Goal: Information Seeking & Learning: Learn about a topic

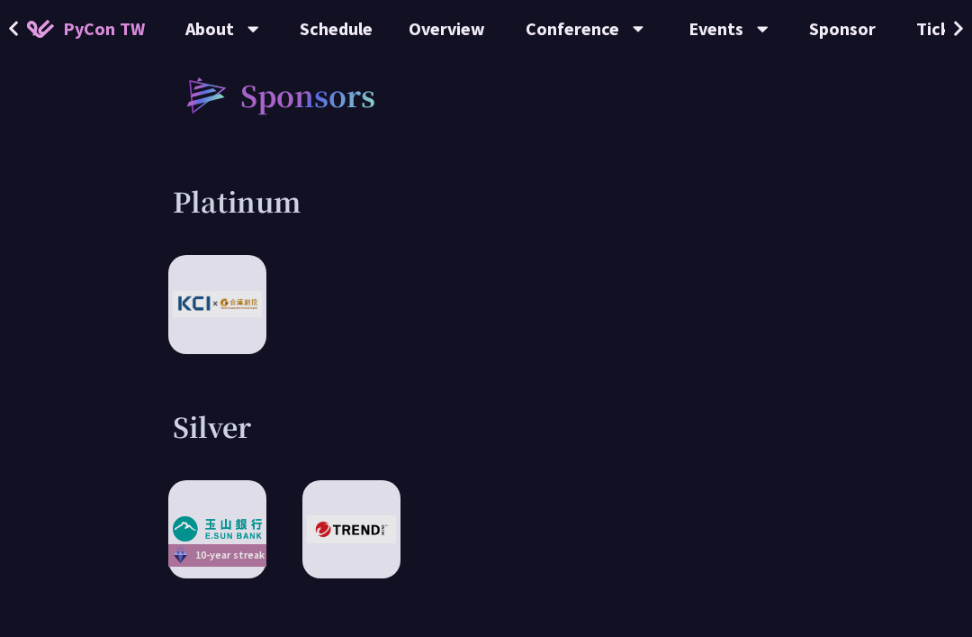
scroll to position [2229, 0]
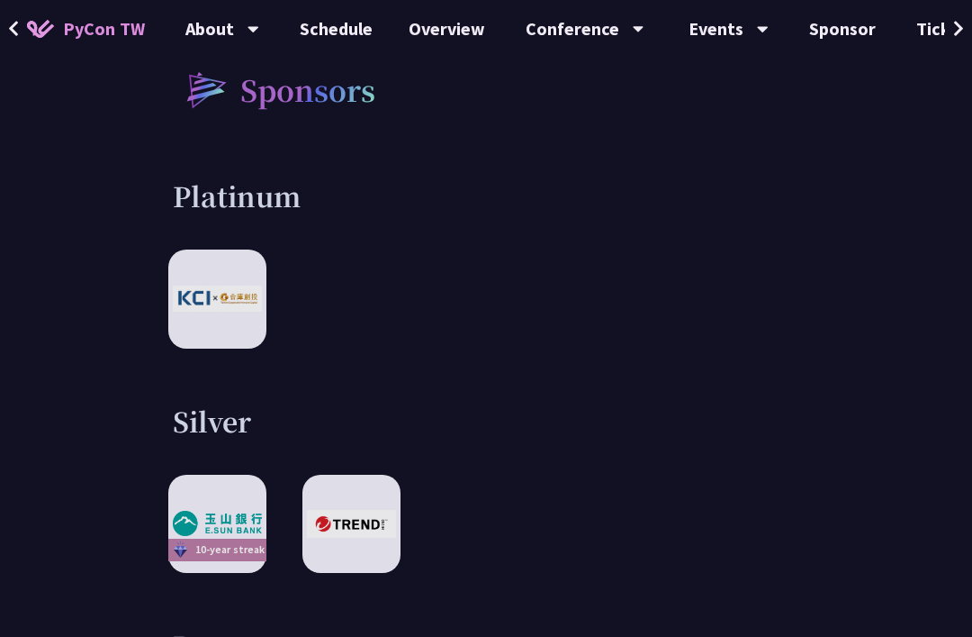
click at [185, 541] on img at bounding box center [180, 549] width 21 height 22
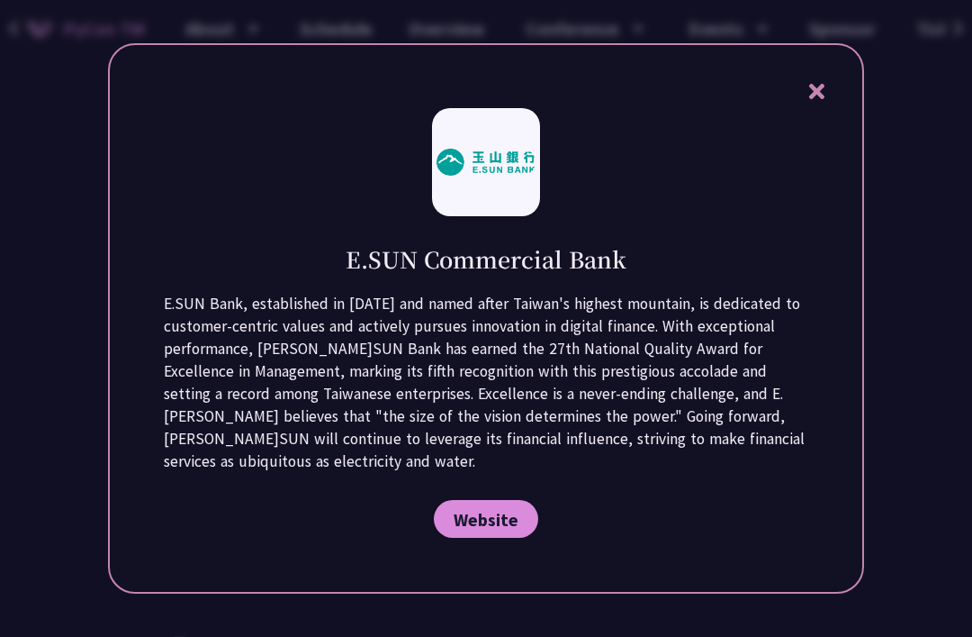
click at [78, 500] on div at bounding box center [486, 318] width 972 height 637
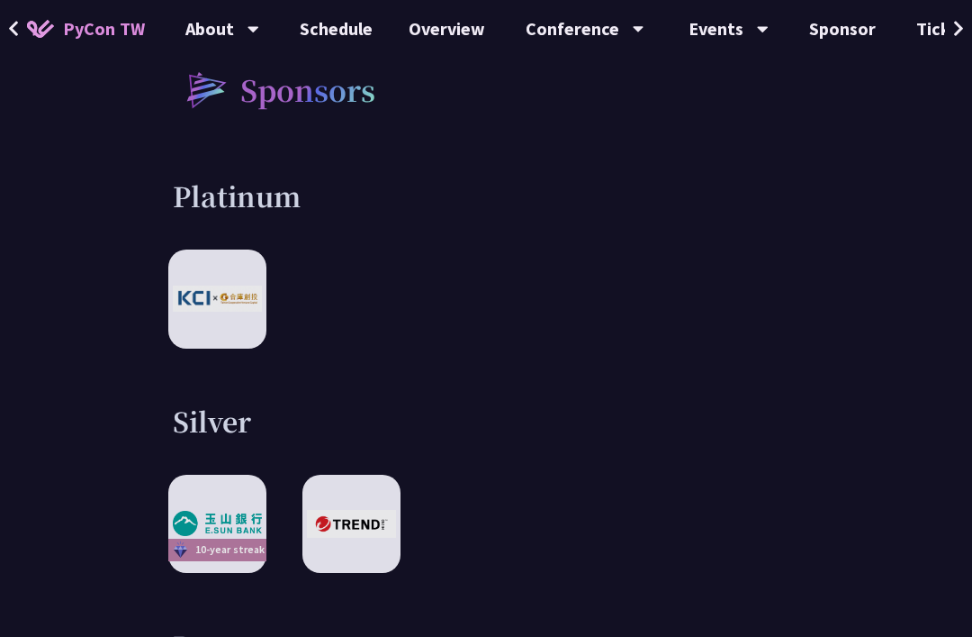
click at [200, 294] on img at bounding box center [217, 298] width 89 height 26
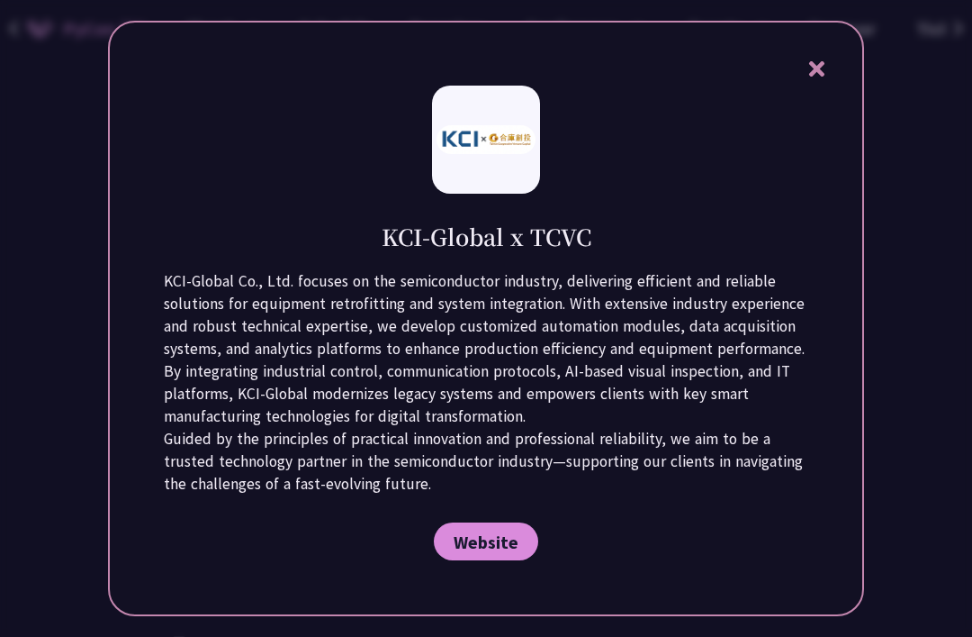
click at [47, 473] on div at bounding box center [486, 318] width 972 height 637
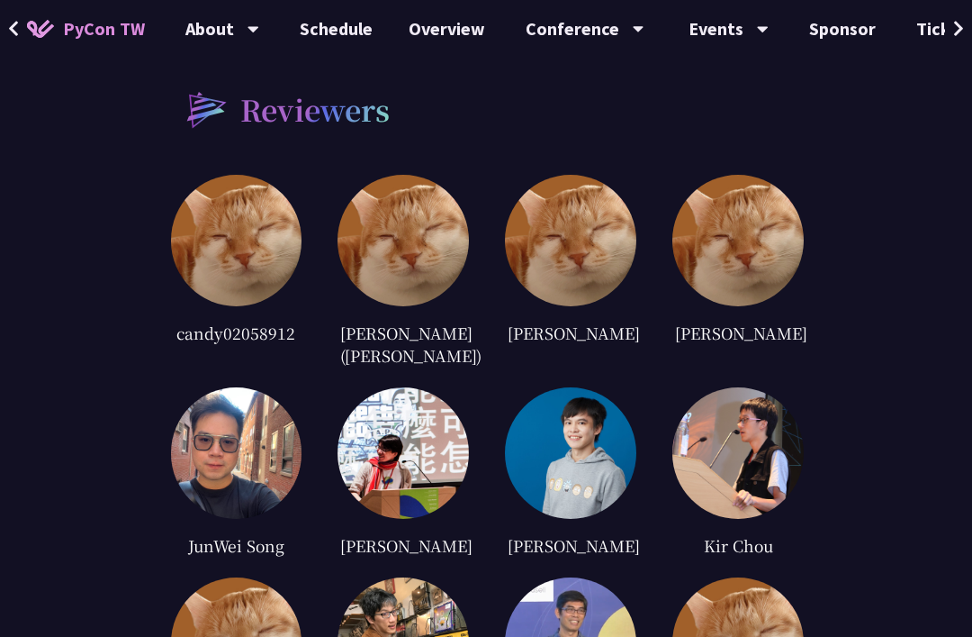
scroll to position [3659, 0]
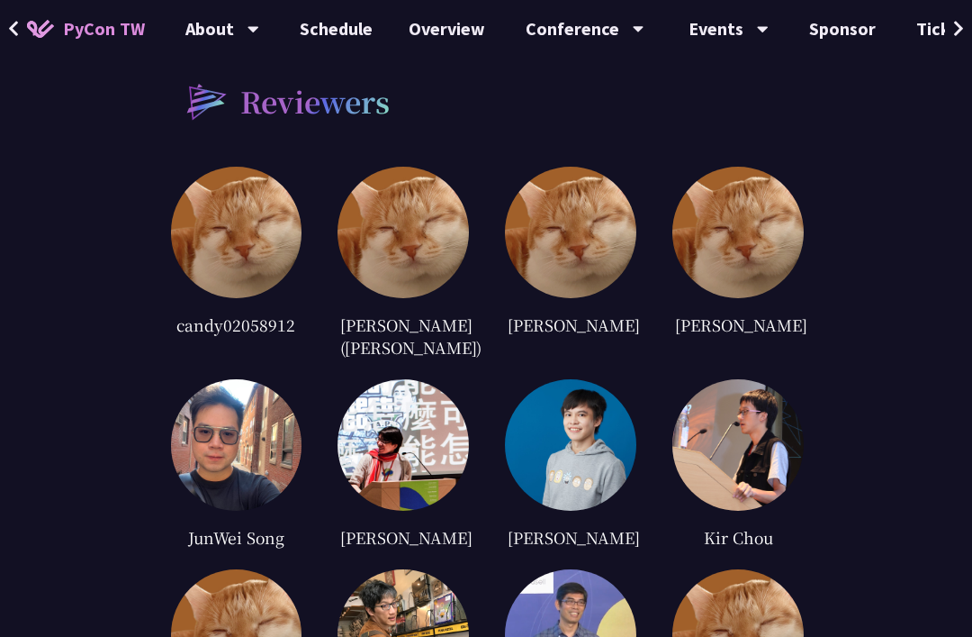
click at [220, 244] on img at bounding box center [236, 232] width 131 height 131
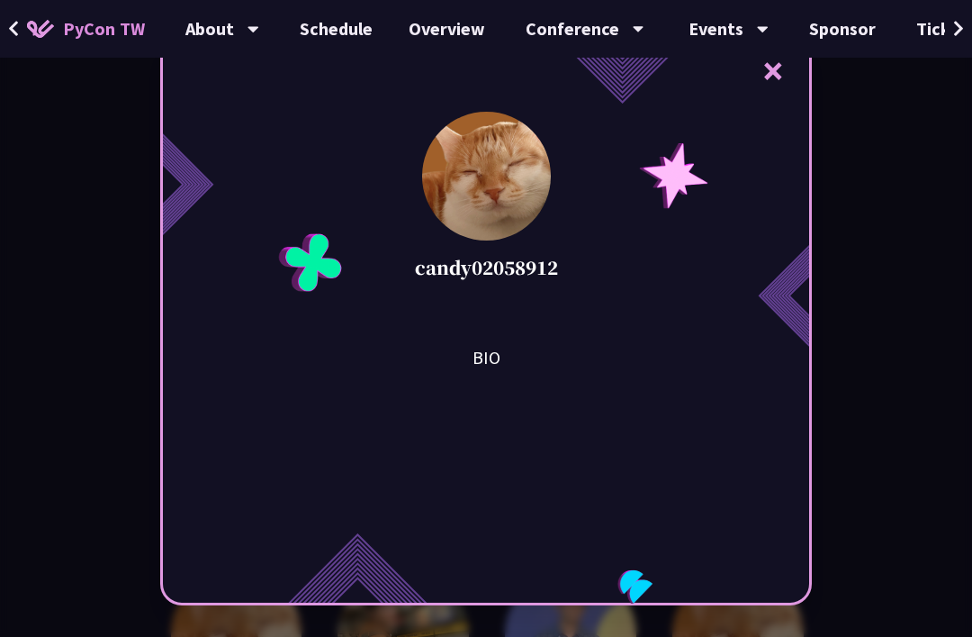
click at [86, 502] on div "× candy02058912 BIO" at bounding box center [486, 318] width 972 height 637
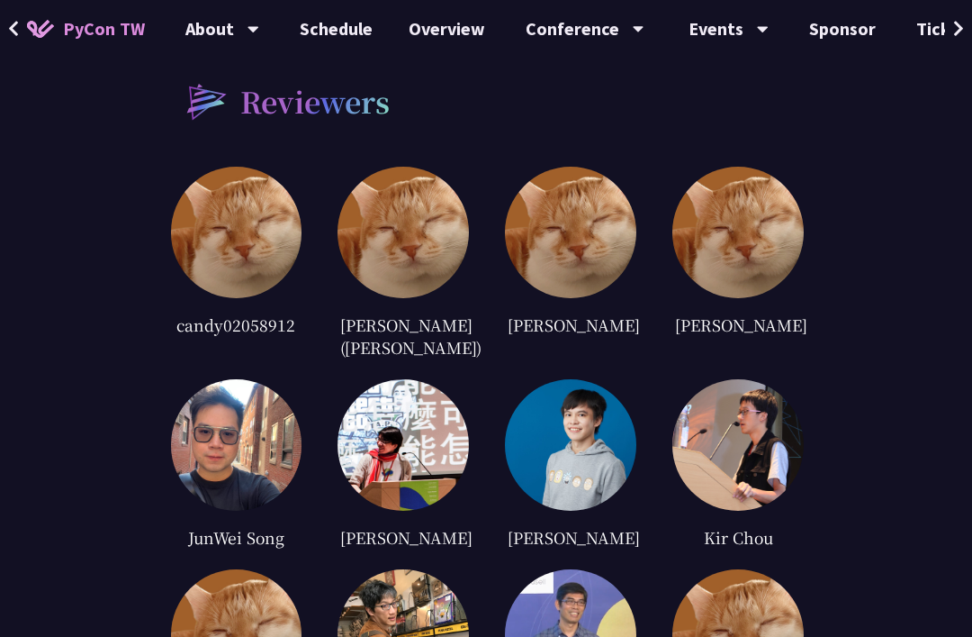
click at [392, 242] on img at bounding box center [403, 232] width 131 height 131
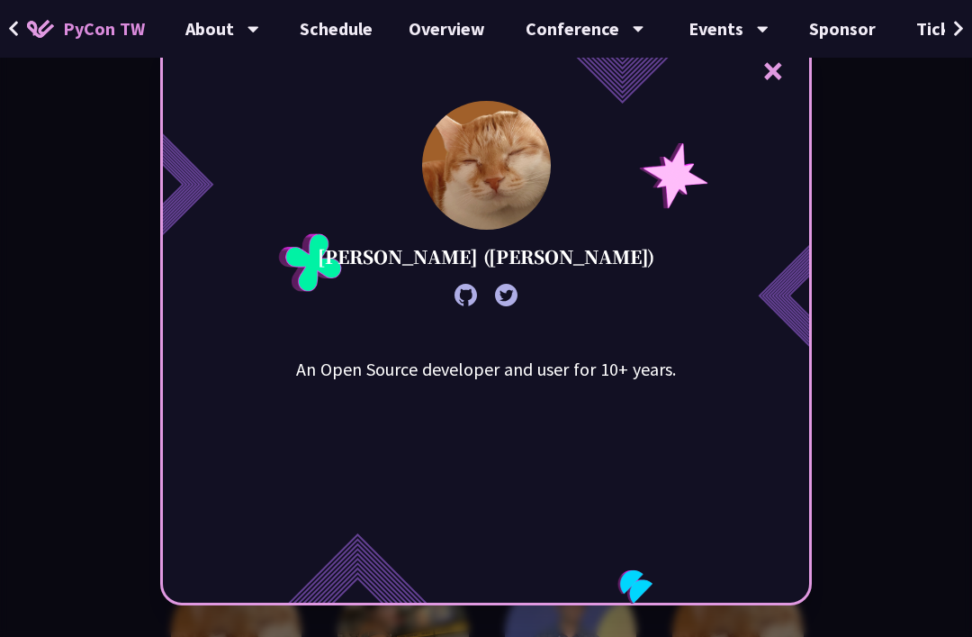
click at [64, 438] on div "× [PERSON_NAME] ([PERSON_NAME]) An Open Source developer and user for 10+ years." at bounding box center [486, 318] width 972 height 637
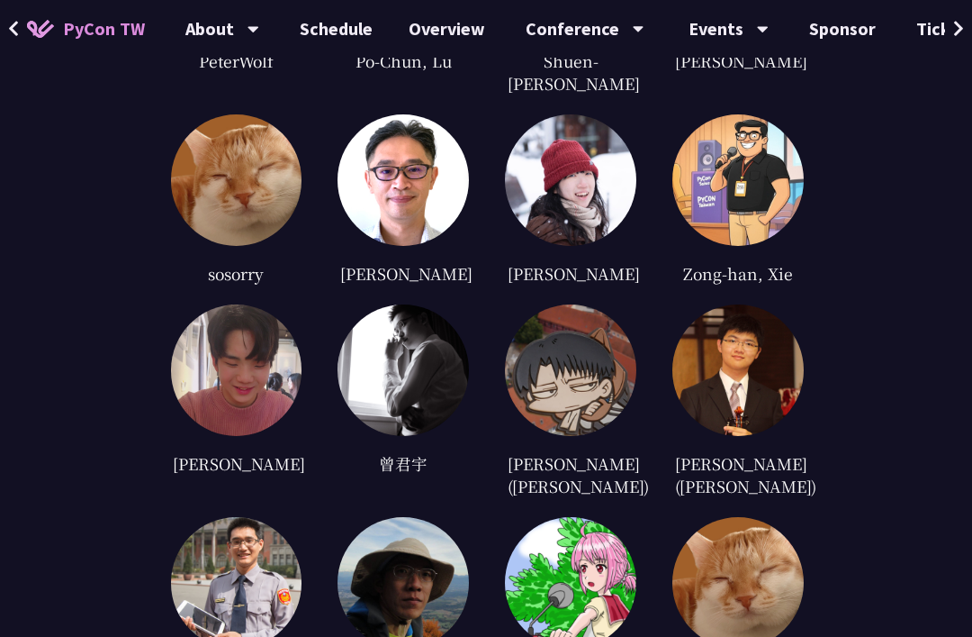
scroll to position [4565, 0]
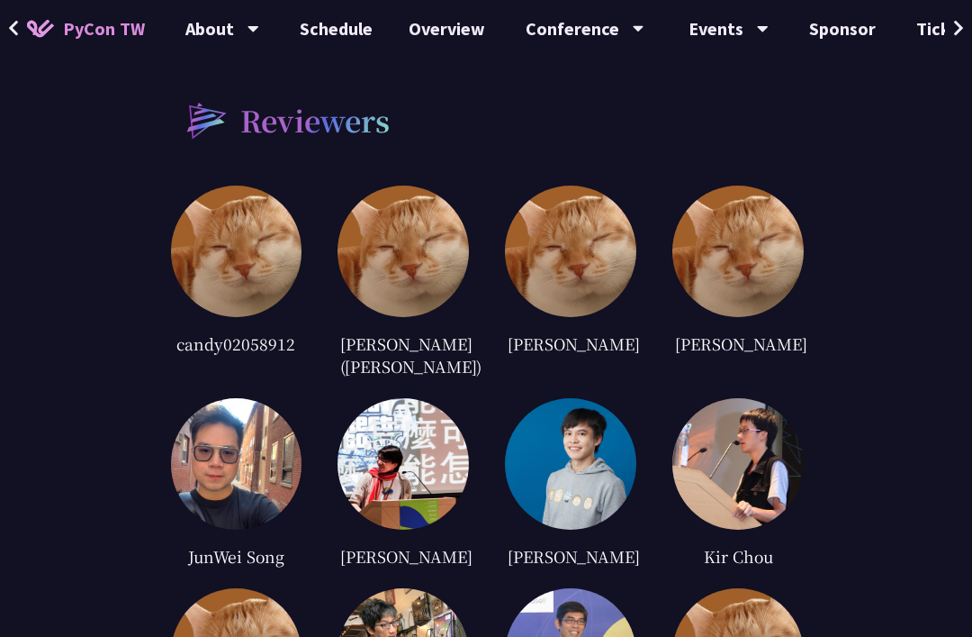
click at [753, 514] on img at bounding box center [738, 464] width 131 height 131
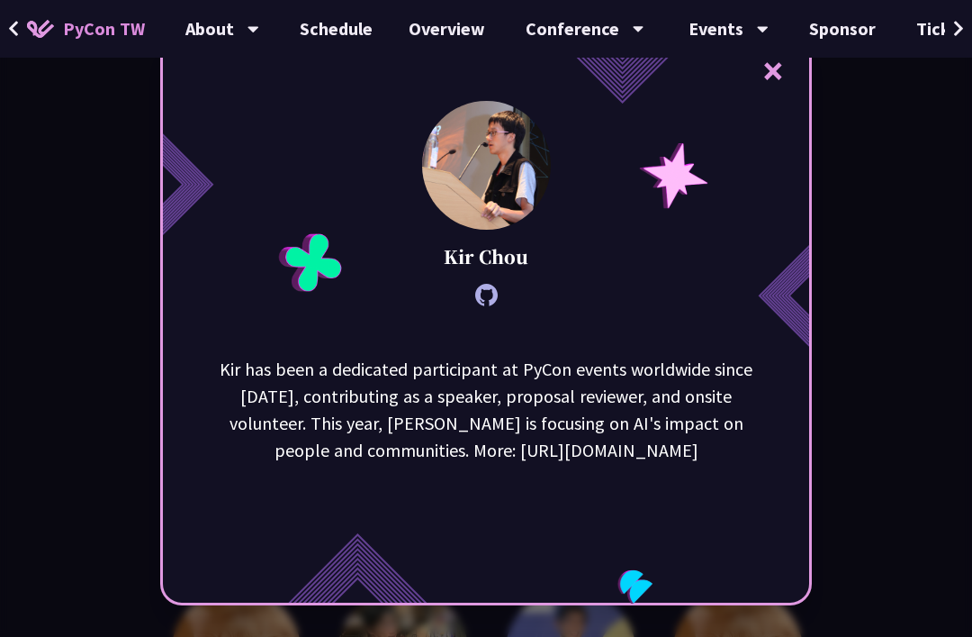
click at [859, 531] on div "× [PERSON_NAME] has been a dedicated participant at PyCon events worldwide sinc…" at bounding box center [486, 318] width 972 height 637
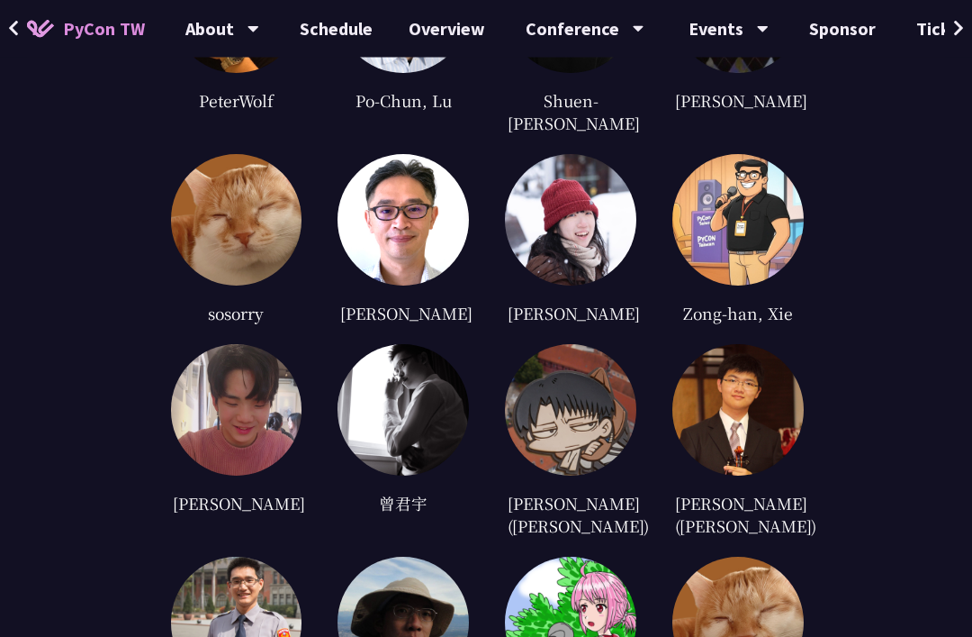
click at [598, 434] on img at bounding box center [570, 410] width 131 height 131
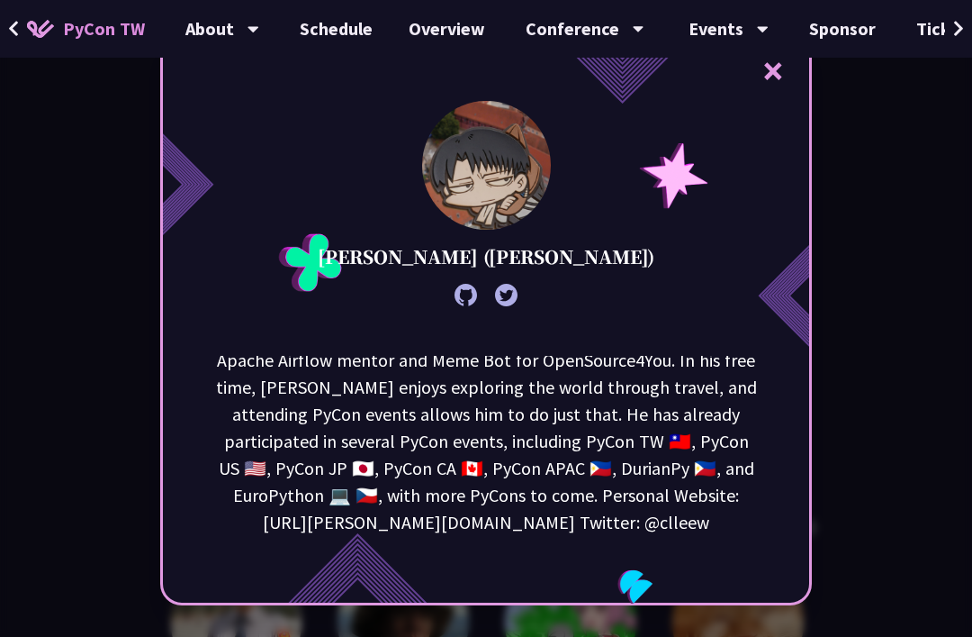
scroll to position [90, 0]
click at [861, 452] on div "× [PERSON_NAME] ([PERSON_NAME]) [PERSON_NAME] is an open-source ethicist. He is…" at bounding box center [486, 318] width 972 height 637
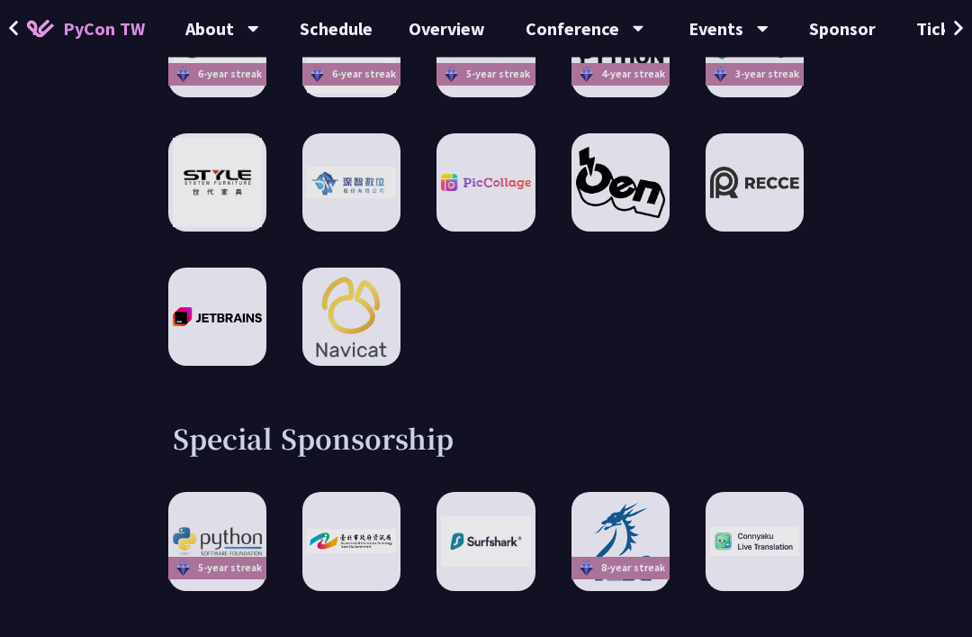
scroll to position [2914, 0]
